Goal: Task Accomplishment & Management: Complete application form

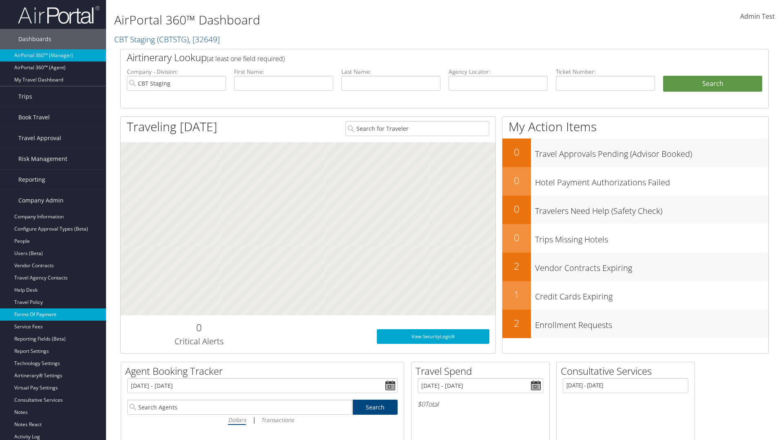
click at [53, 315] on link "Forms Of Payment" at bounding box center [53, 315] width 106 height 12
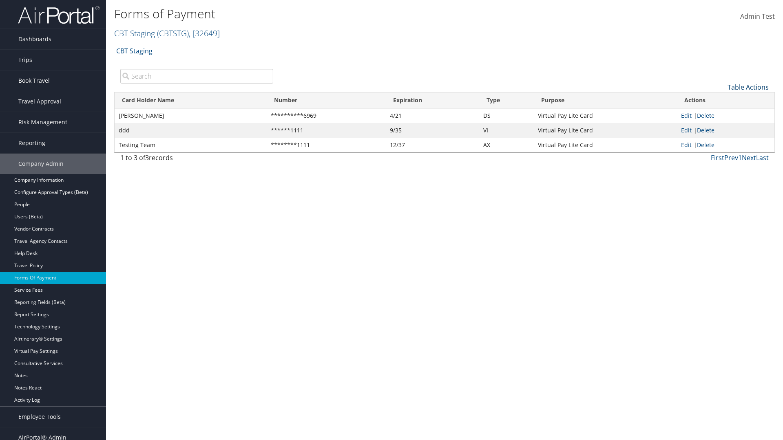
click at [748, 87] on link "Table Actions" at bounding box center [747, 87] width 41 height 9
click at [721, 99] on link "New Record" at bounding box center [720, 100] width 107 height 14
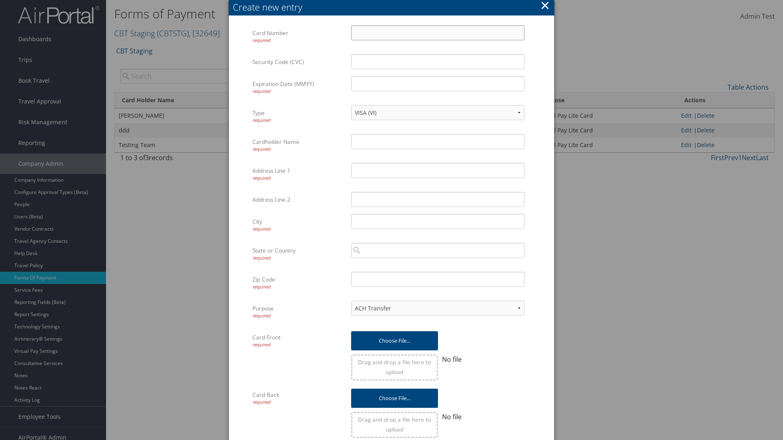
click at [438, 33] on input "Card Number required" at bounding box center [437, 32] width 173 height 15
type input "1100112233"
click at [438, 84] on input "Expiration Date (MMYY) required" at bounding box center [437, 83] width 173 height 15
type input "1245"
click at [438, 142] on input "Cardholder Name required" at bounding box center [437, 141] width 173 height 15
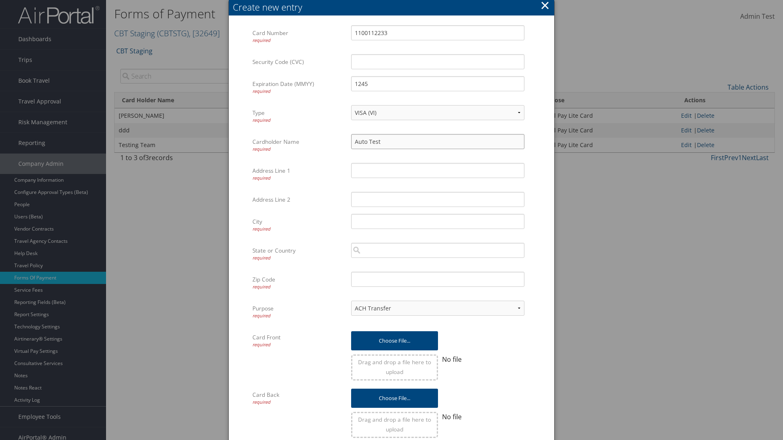
type input "Auto Test"
click at [438, 170] on input "Address Line 1 required" at bounding box center [437, 170] width 173 height 15
type input "[US_STATE]"
click at [438, 221] on input "City required" at bounding box center [437, 221] width 173 height 15
type input "[GEOGRAPHIC_DATA]"
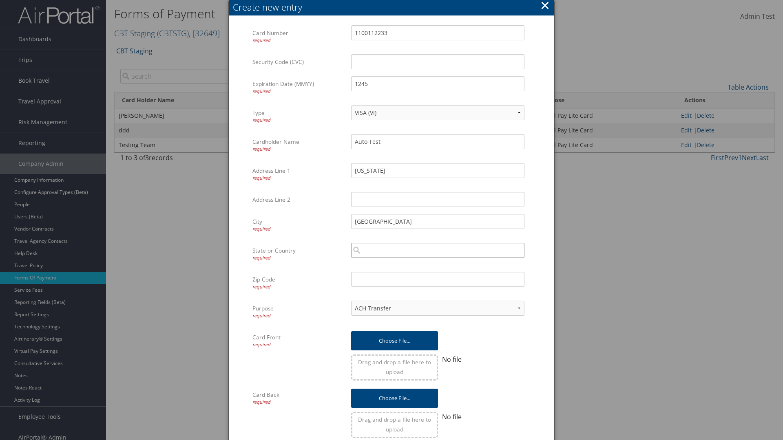
click at [438, 250] on input "search" at bounding box center [437, 250] width 173 height 15
click at [438, 266] on div "[GEOGRAPHIC_DATA] ([GEOGRAPHIC_DATA])" at bounding box center [438, 266] width 170 height 8
type input "[GEOGRAPHIC_DATA]"
click at [438, 279] on input "Zip Code required" at bounding box center [437, 279] width 173 height 15
type input "84011"
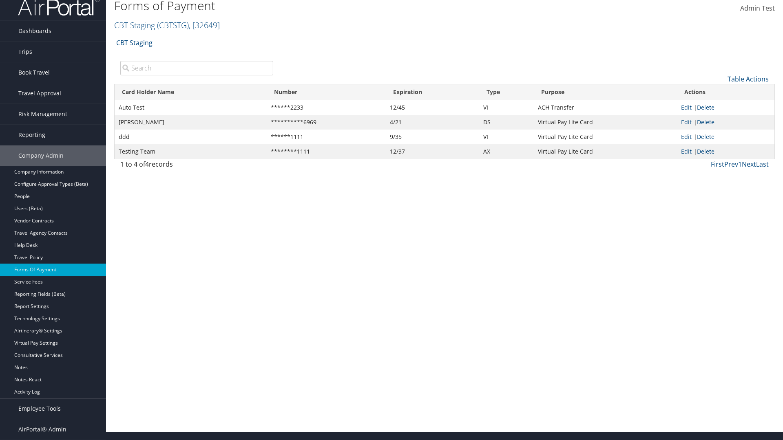
scroll to position [8, 0]
click at [686, 107] on link "Edit" at bounding box center [686, 108] width 11 height 8
select select "14"
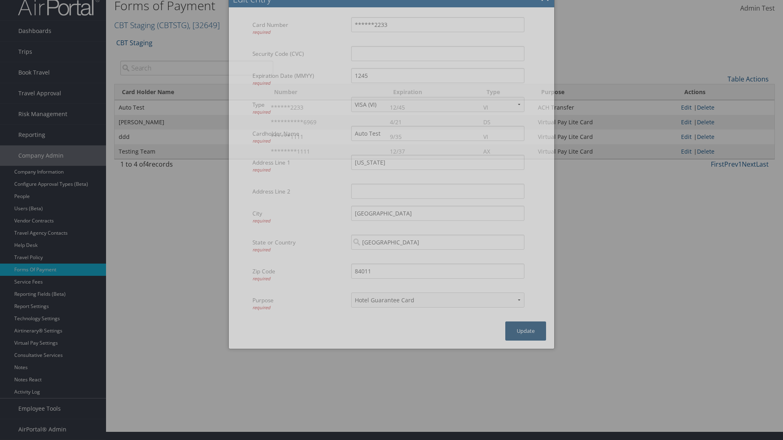
click at [526, 331] on button "Update" at bounding box center [525, 331] width 41 height 19
